Goal: Task Accomplishment & Management: Manage account settings

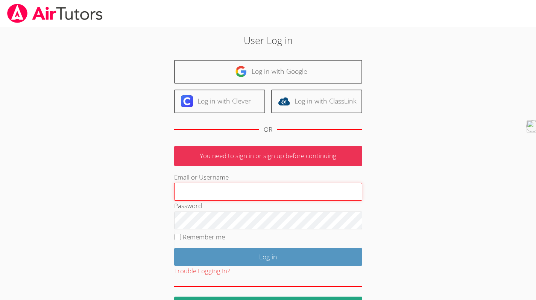
type input "holatutoring23@gmail.com"
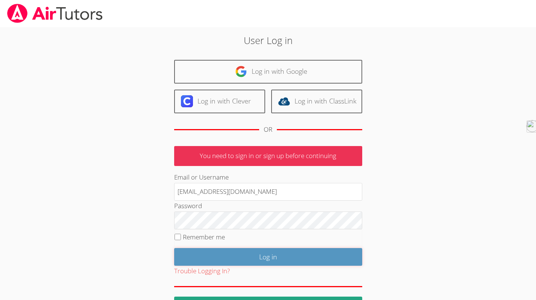
click at [257, 257] on input "Log in" at bounding box center [268, 257] width 188 height 18
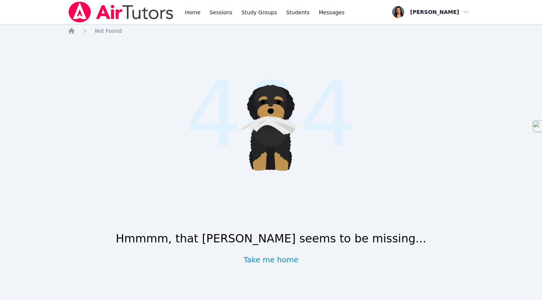
click at [193, 9] on link "Home" at bounding box center [192, 12] width 18 height 24
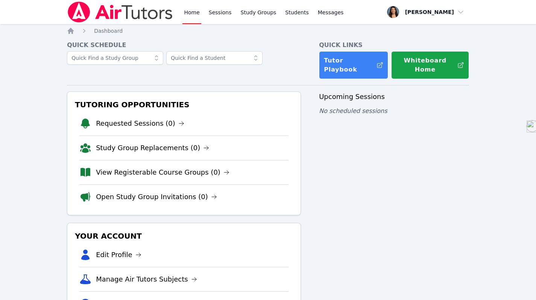
click at [165, 167] on link "View Registerable Course Groups (0)" at bounding box center [163, 172] width 134 height 11
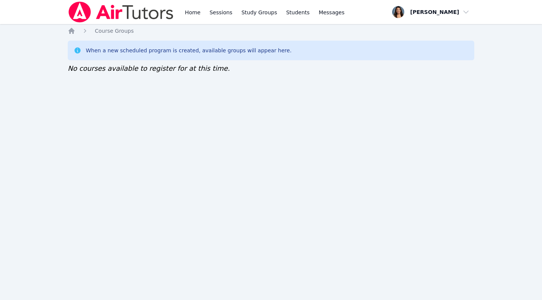
drag, startPoint x: 0, startPoint y: 0, endPoint x: 193, endPoint y: 12, distance: 193.8
click at [193, 12] on link "Home" at bounding box center [192, 12] width 18 height 24
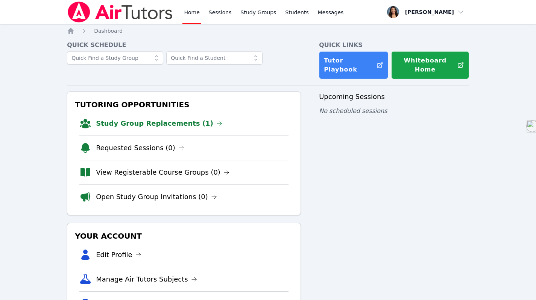
click at [107, 118] on link "Study Group Replacements (1)" at bounding box center [159, 123] width 126 height 11
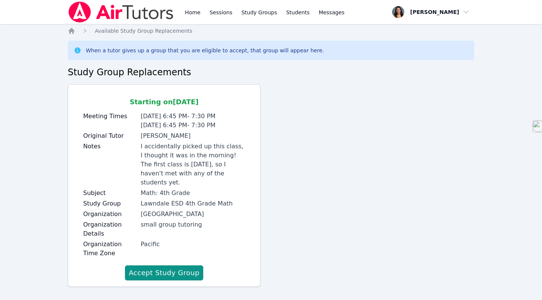
click at [142, 265] on button "Accept Study Group" at bounding box center [164, 272] width 78 height 15
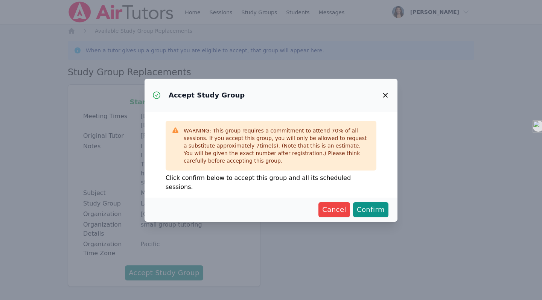
click at [369, 204] on span "Confirm" at bounding box center [371, 209] width 28 height 11
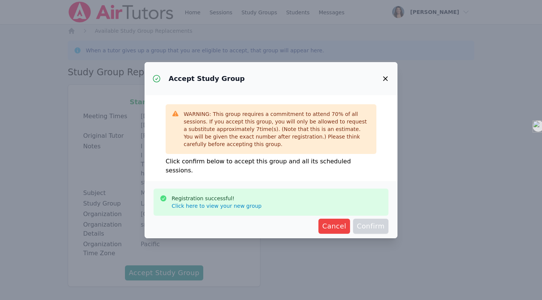
click at [384, 81] on icon "button" at bounding box center [385, 78] width 5 height 5
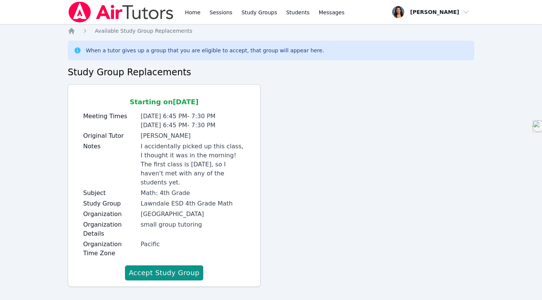
click at [190, 10] on link "Home" at bounding box center [192, 12] width 18 height 24
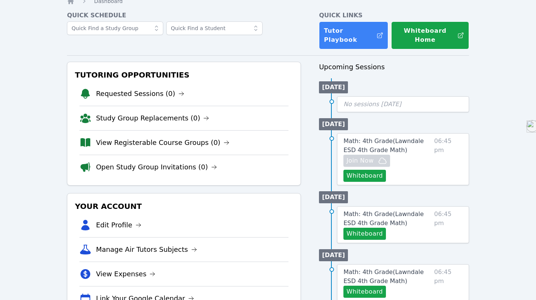
scroll to position [30, 0]
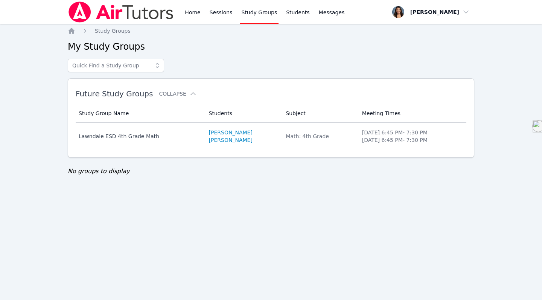
click at [152, 140] on div "Lawndale ESD 4th Grade Math" at bounding box center [139, 136] width 121 height 8
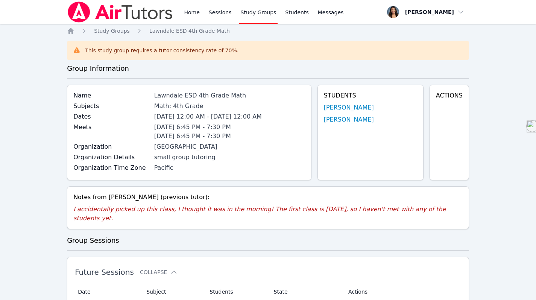
click at [193, 17] on link "Home" at bounding box center [191, 12] width 18 height 24
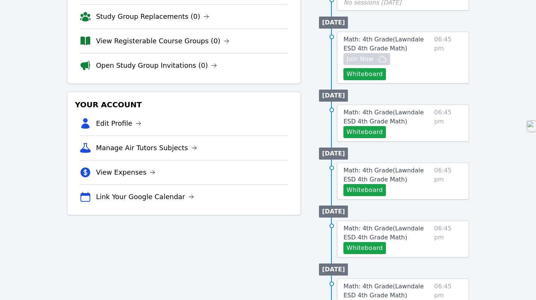
scroll to position [184, 0]
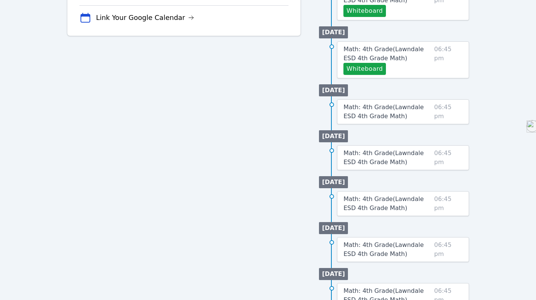
scroll to position [319, 0]
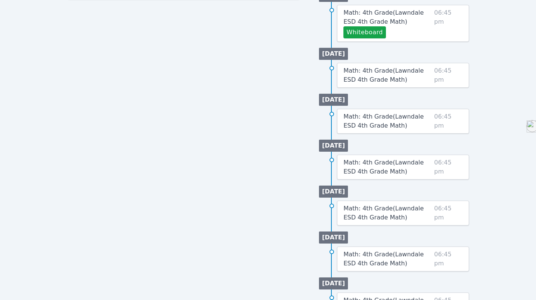
scroll to position [358, 0]
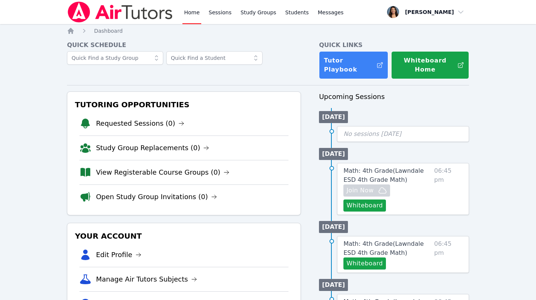
click at [254, 12] on link "Study Groups" at bounding box center [258, 12] width 39 height 24
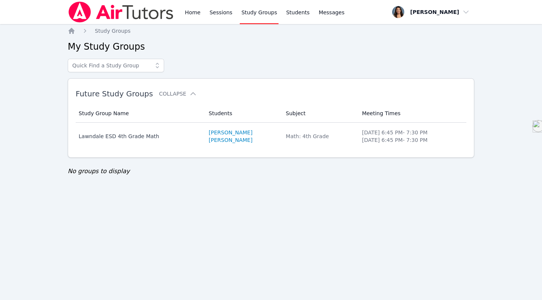
click at [140, 136] on div "Lawndale ESD 4th Grade Math" at bounding box center [139, 136] width 121 height 8
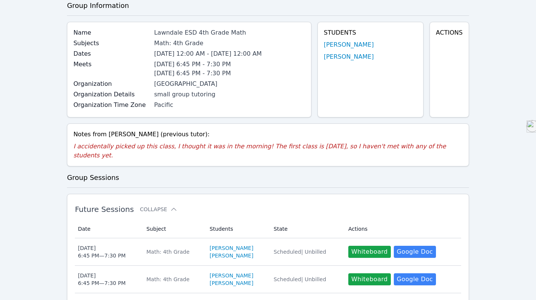
scroll to position [90, 0]
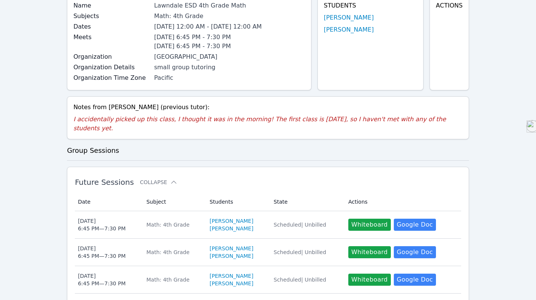
click at [362, 219] on button "Whiteboard" at bounding box center [369, 225] width 43 height 12
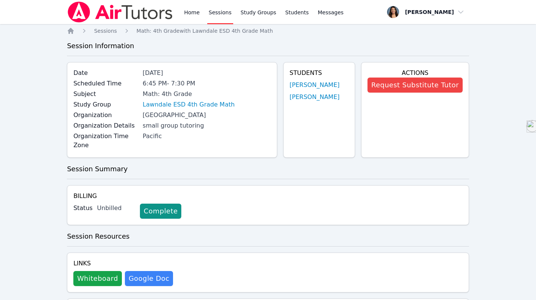
click at [193, 12] on link "Home" at bounding box center [191, 12] width 18 height 24
